Goal: Check status: Check status

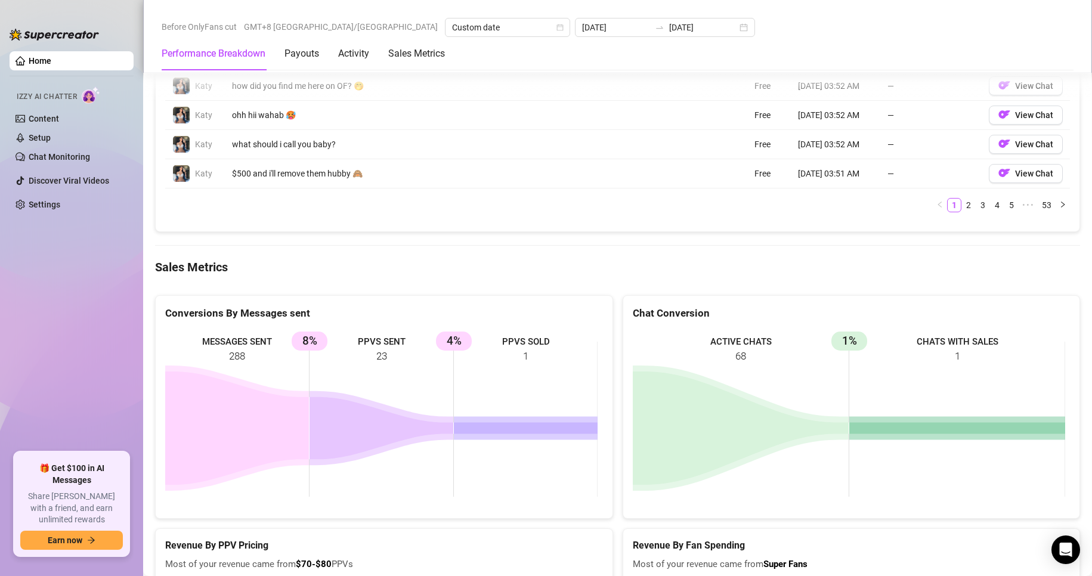
scroll to position [1103, 0]
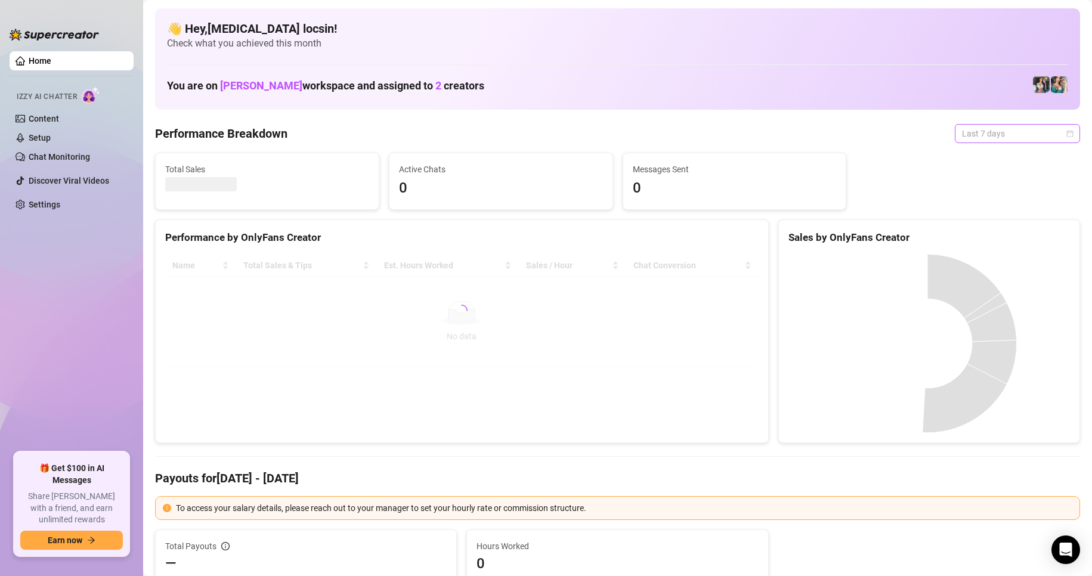
click at [984, 134] on span "Last 7 days" at bounding box center [1017, 134] width 111 height 18
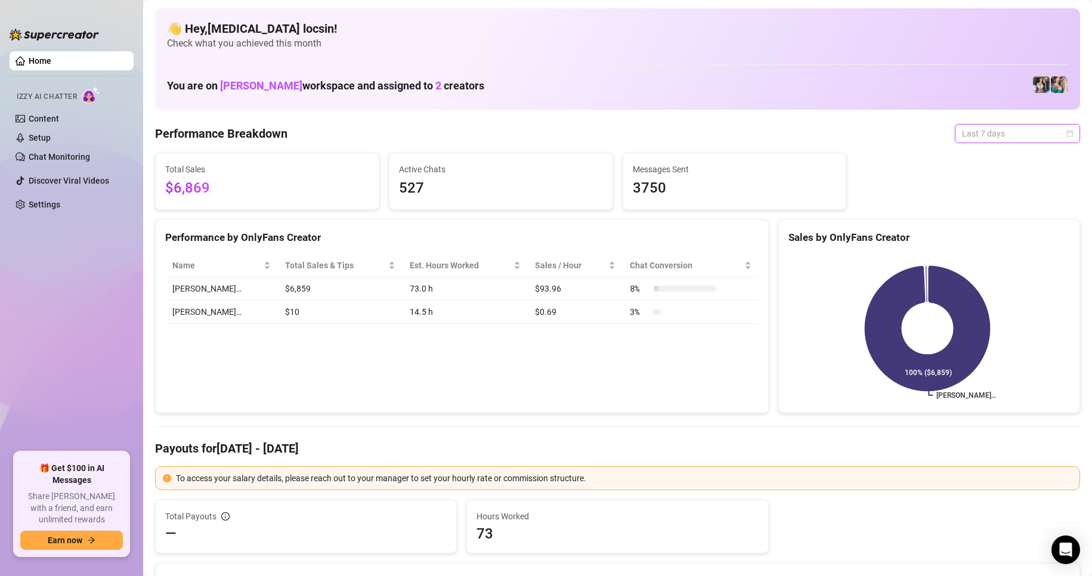
click at [1021, 133] on span "Last 7 days" at bounding box center [1017, 134] width 111 height 18
click at [976, 230] on div "Custom date" at bounding box center [1008, 233] width 106 height 13
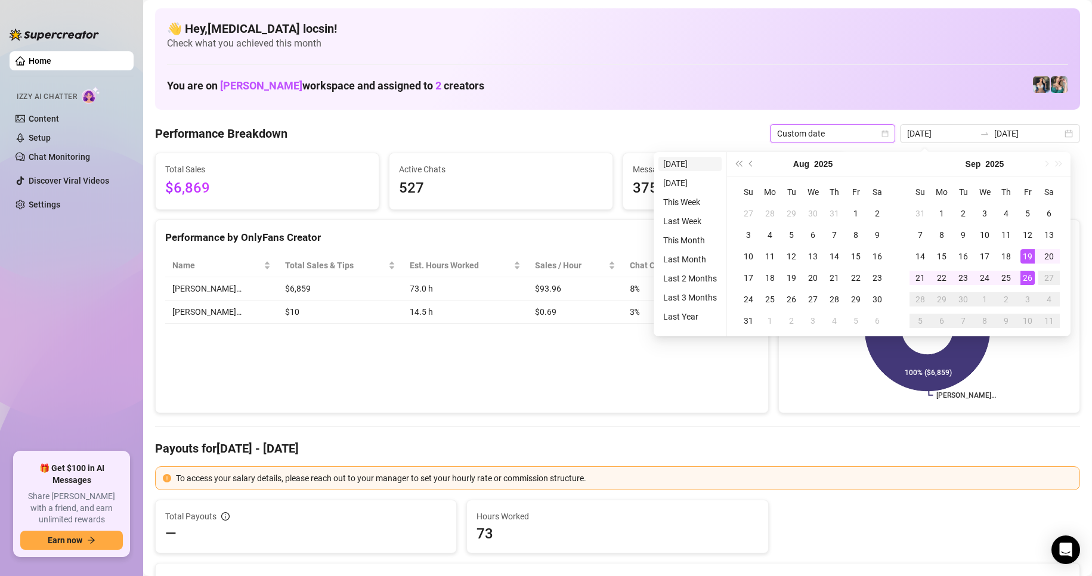
type input "[DATE]"
click at [681, 165] on li "[DATE]" at bounding box center [690, 164] width 63 height 14
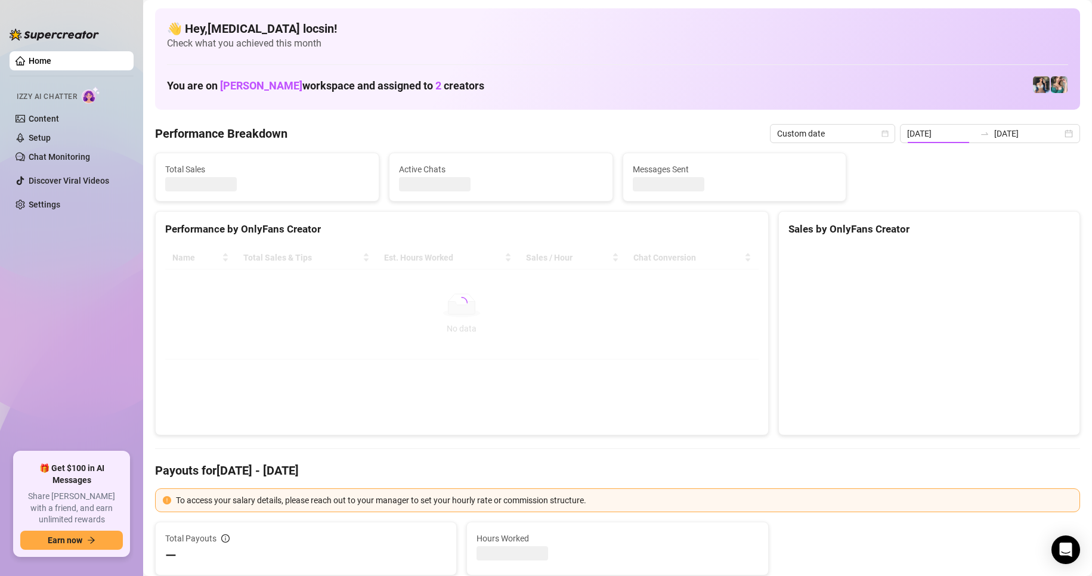
type input "[DATE]"
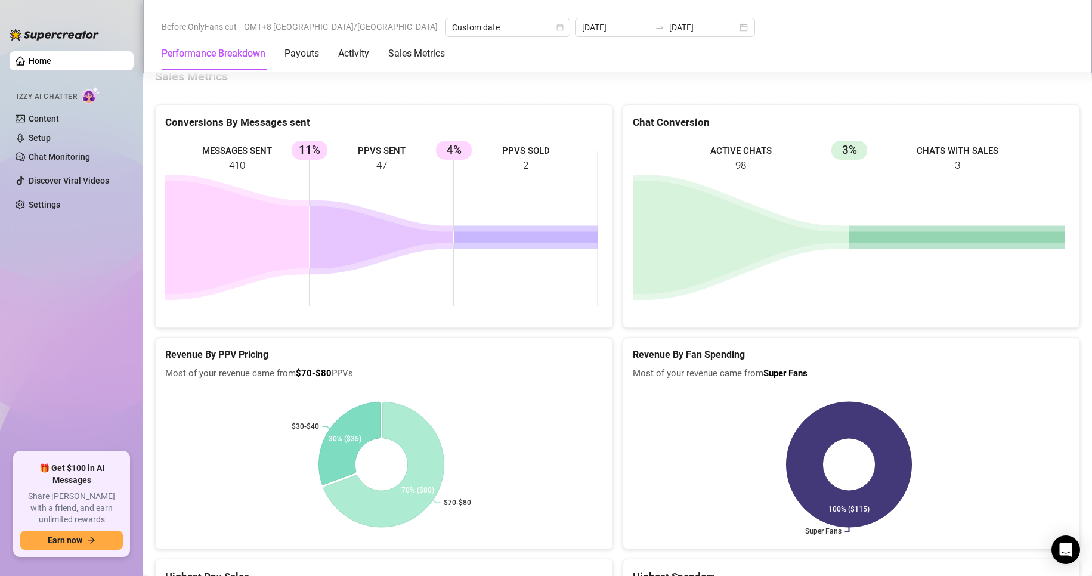
scroll to position [1591, 0]
